Goal: Task Accomplishment & Management: Use online tool/utility

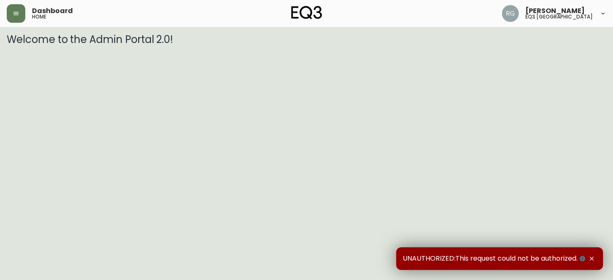
click at [594, 262] on div "UNAUTHORIZED:This request could not be authorized." at bounding box center [499, 258] width 207 height 23
click at [589, 258] on icon "button" at bounding box center [591, 258] width 7 height 7
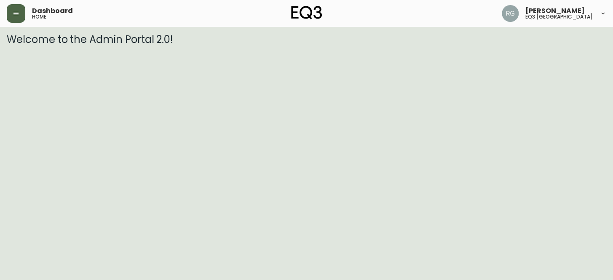
click at [15, 11] on icon "button" at bounding box center [16, 13] width 7 height 7
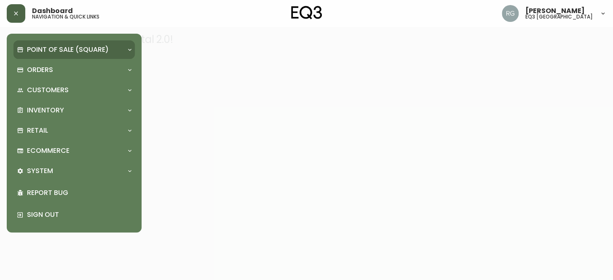
click at [65, 57] on div "Point of Sale (Square)" at bounding box center [73, 49] width 121 height 19
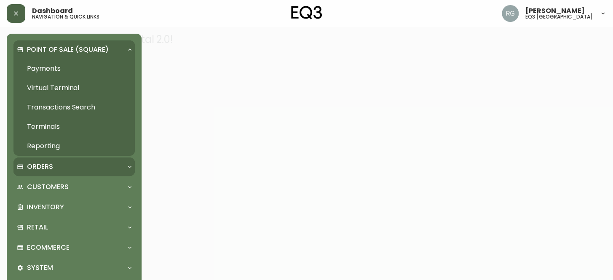
click at [58, 163] on div "Orders" at bounding box center [70, 166] width 106 height 9
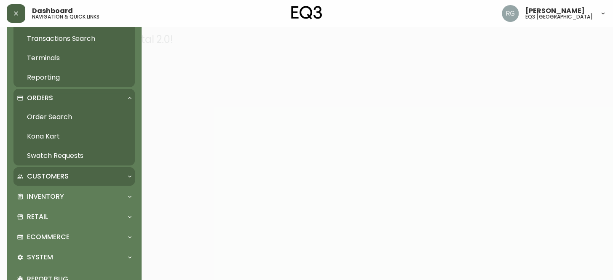
scroll to position [76, 0]
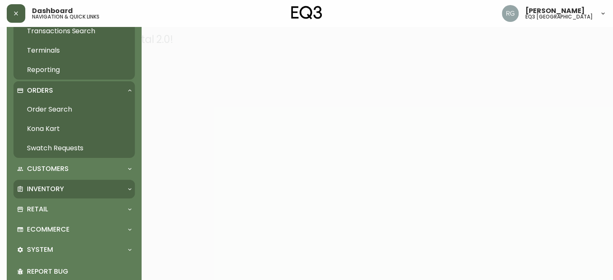
click at [65, 187] on div "Inventory" at bounding box center [70, 188] width 106 height 9
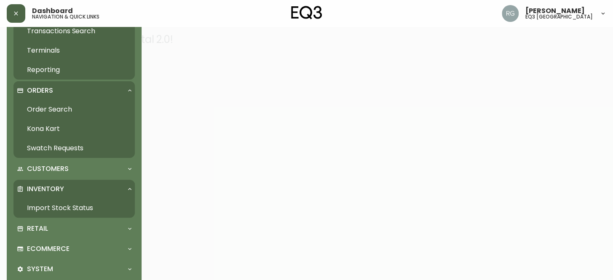
click at [65, 210] on link "Import Stock Status" at bounding box center [73, 207] width 121 height 19
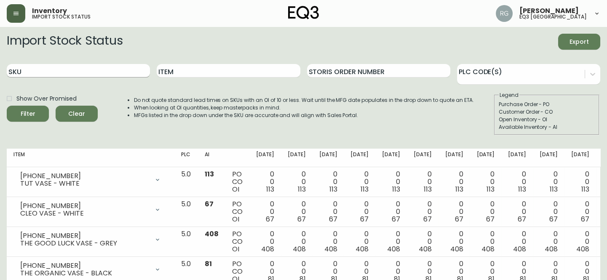
click at [56, 67] on input "SKU" at bounding box center [78, 70] width 143 height 13
paste input "3180-280-1"
type input "3180-280-1"
click at [7, 106] on button "Filter" at bounding box center [28, 114] width 42 height 16
